Goal: Transaction & Acquisition: Purchase product/service

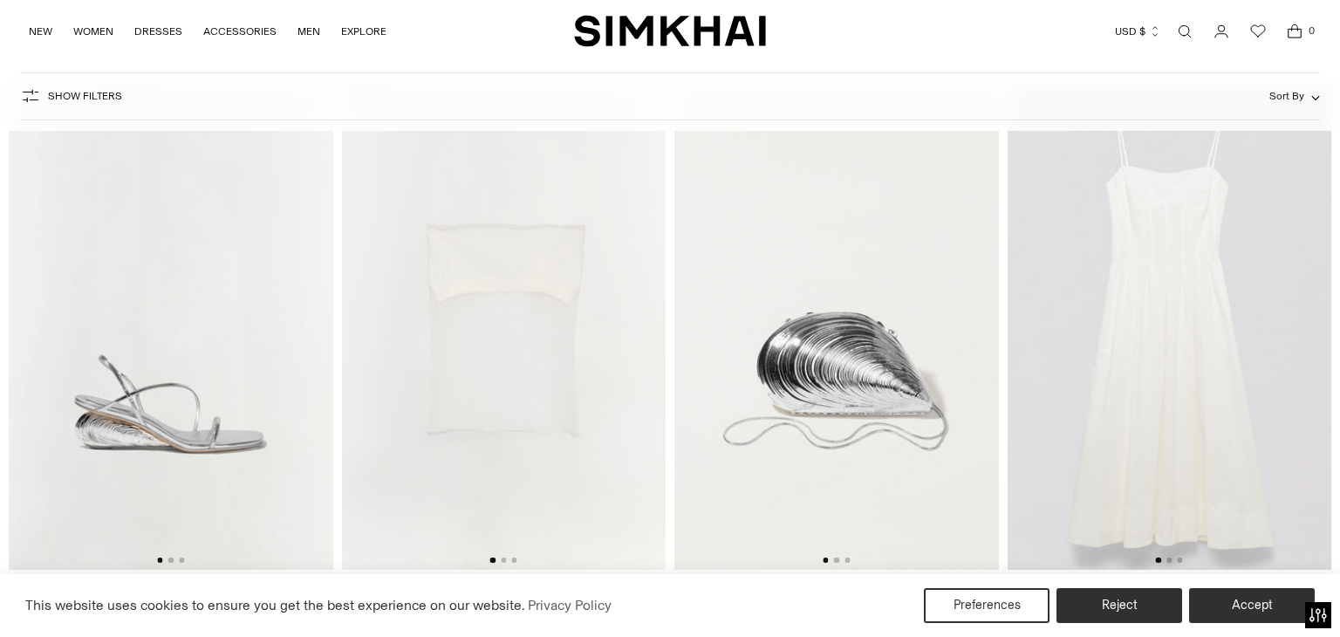
scroll to position [7649, 0]
click at [1167, 561] on button "Go to slide 2" at bounding box center [1168, 560] width 5 height 5
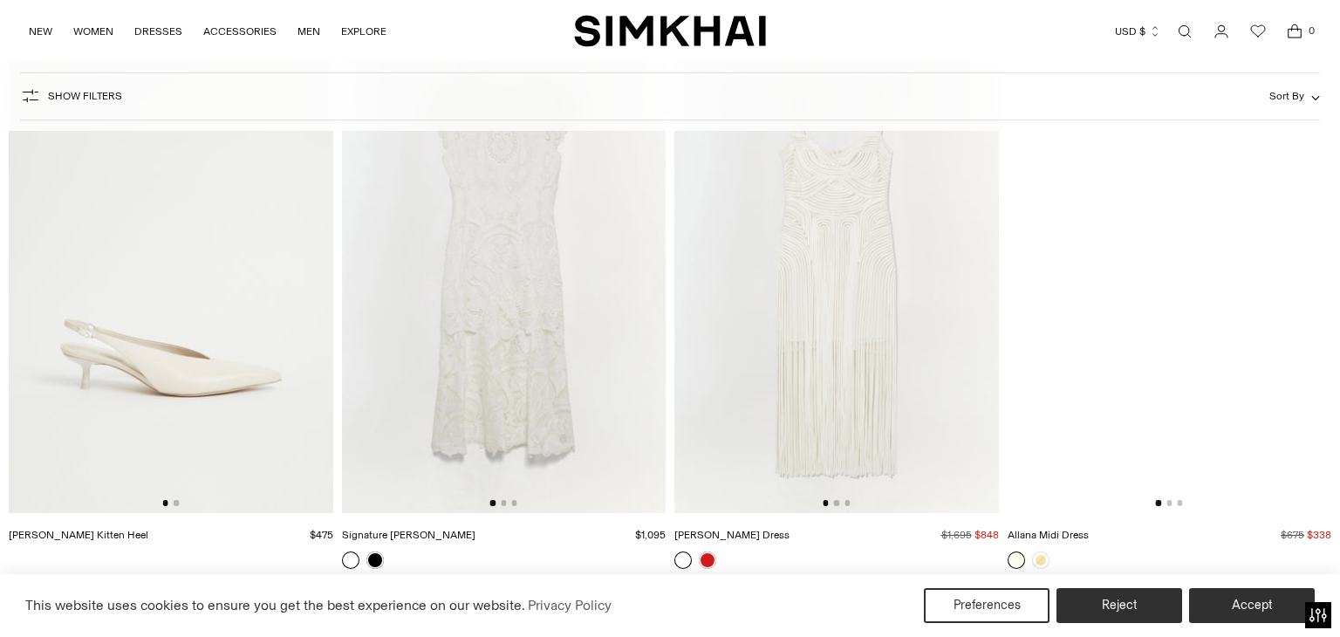
scroll to position [8889, 0]
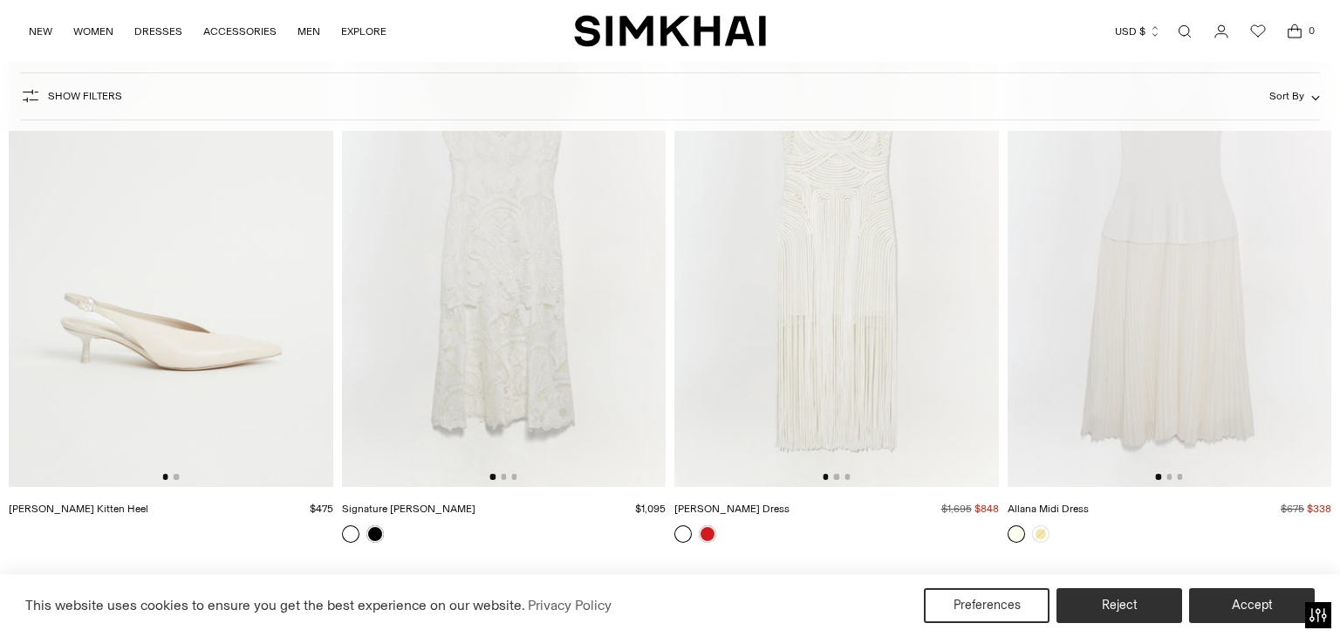
click at [1169, 483] on img at bounding box center [1169, 244] width 324 height 486
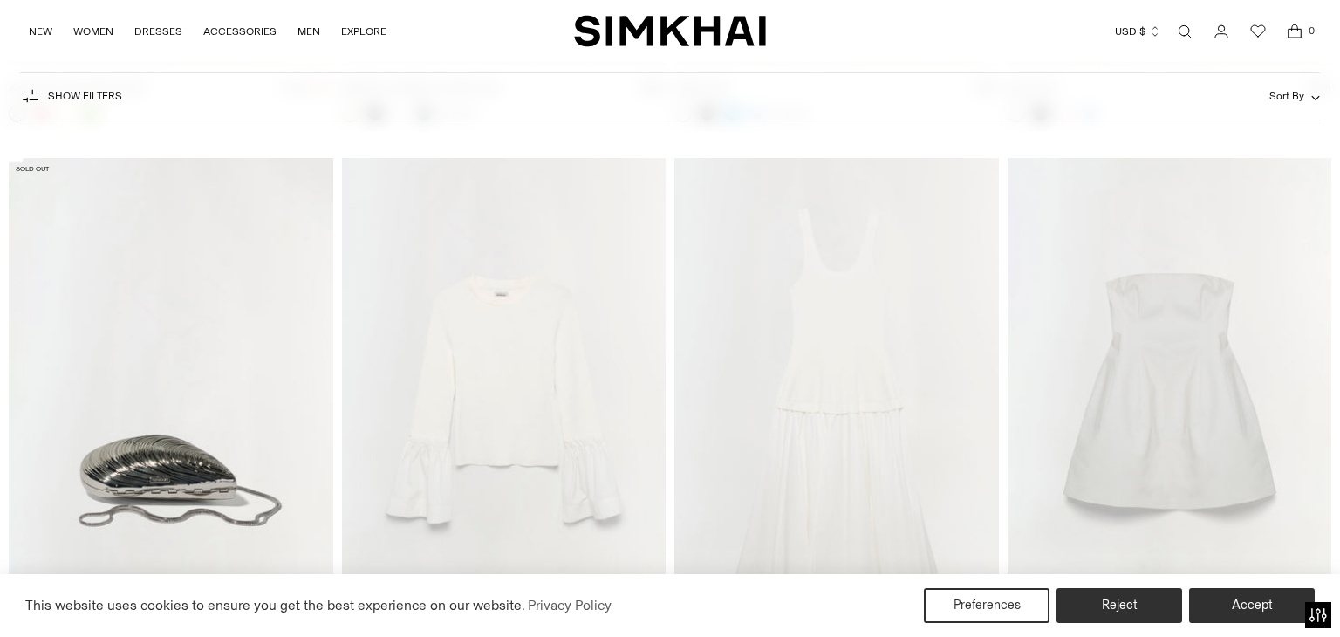
scroll to position [5260, 0]
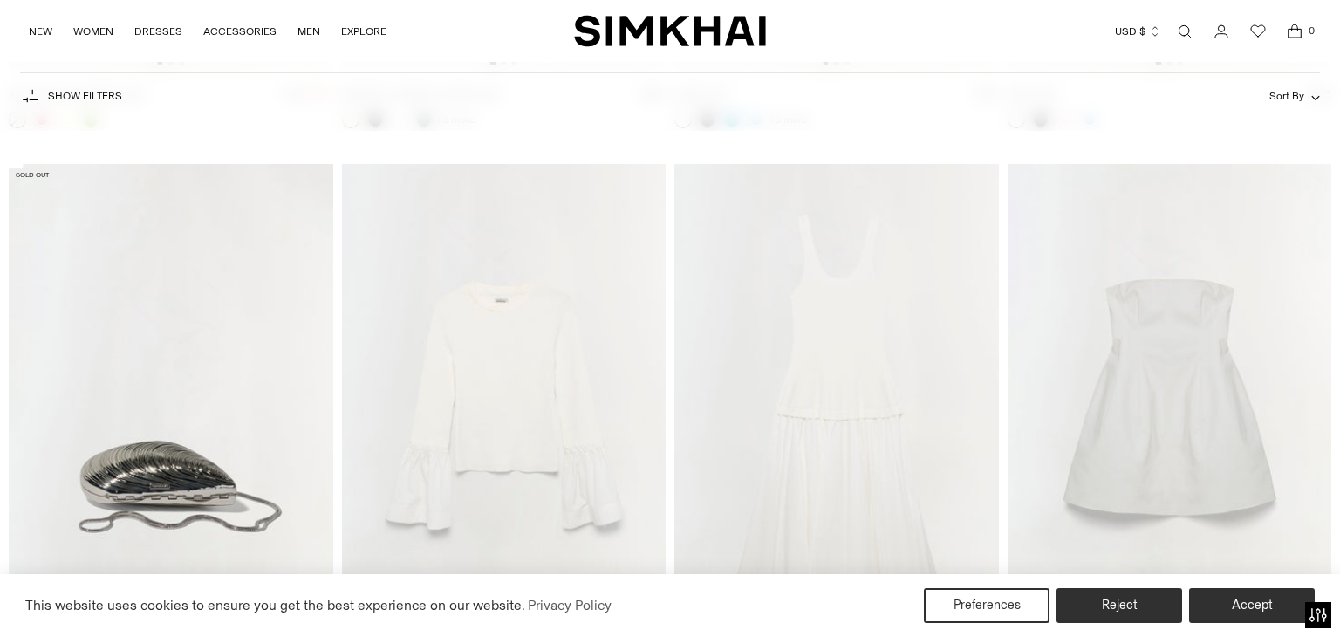
click at [822, 375] on img at bounding box center [836, 407] width 324 height 486
